Goal: Task Accomplishment & Management: Use online tool/utility

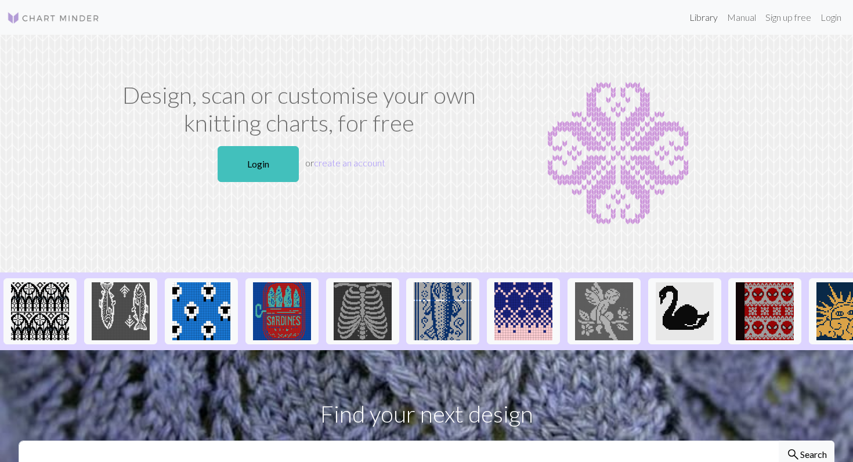
click at [711, 20] on link "Library" at bounding box center [704, 17] width 38 height 23
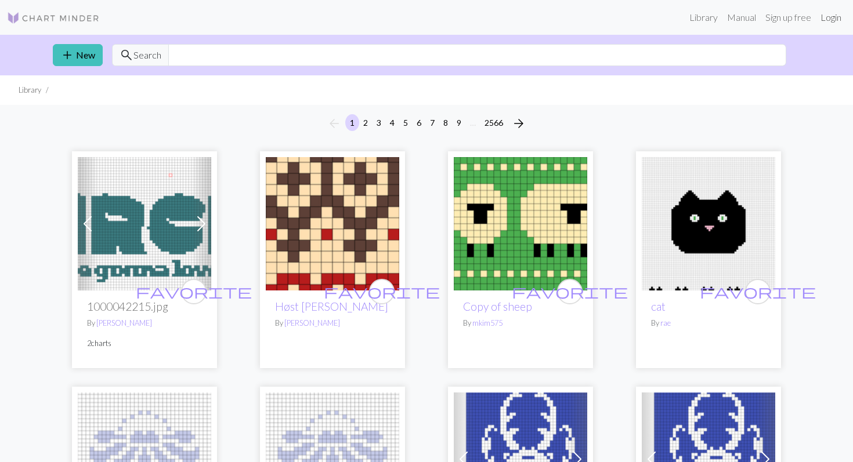
click at [831, 11] on link "Login" at bounding box center [831, 17] width 30 height 23
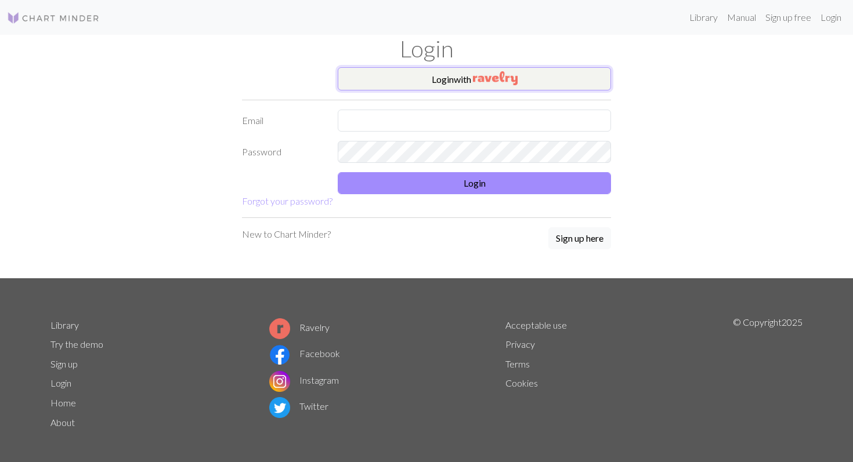
click at [503, 80] on img "button" at bounding box center [495, 78] width 45 height 14
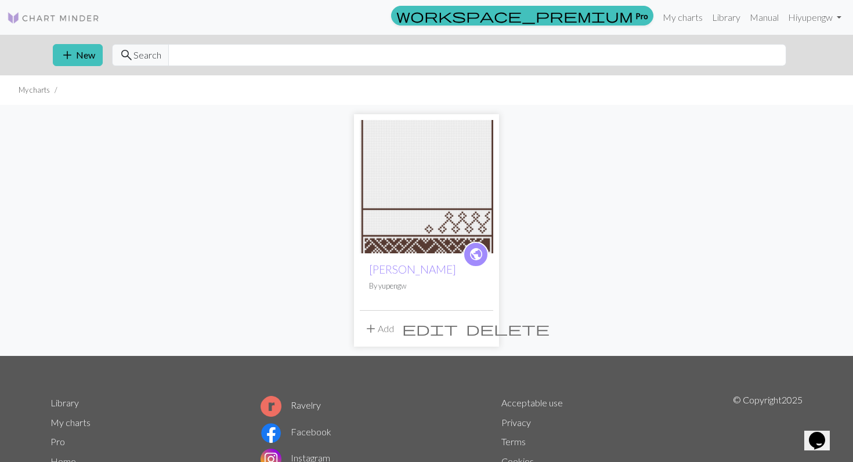
click at [420, 196] on img at bounding box center [426, 186] width 133 height 133
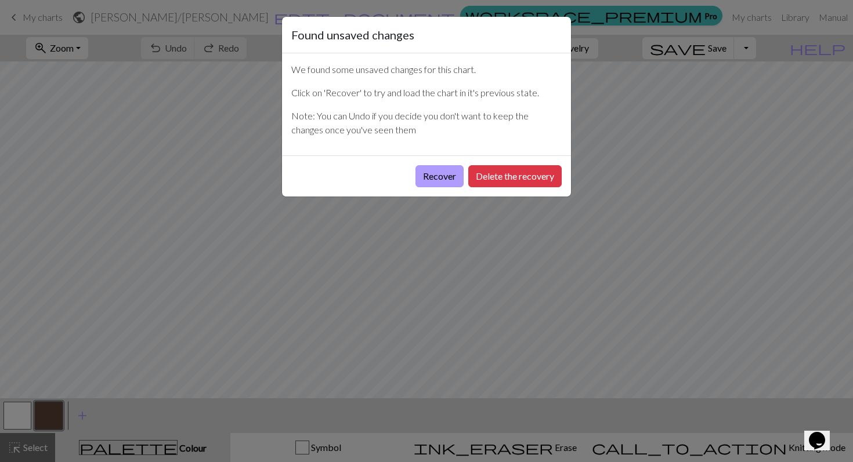
click at [432, 172] on button "Recover" at bounding box center [439, 176] width 48 height 22
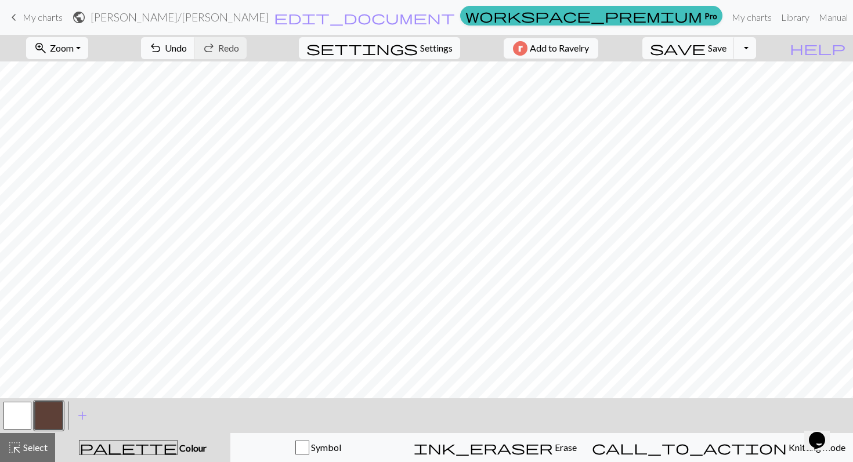
scroll to position [584, 0]
